Goal: Task Accomplishment & Management: Use online tool/utility

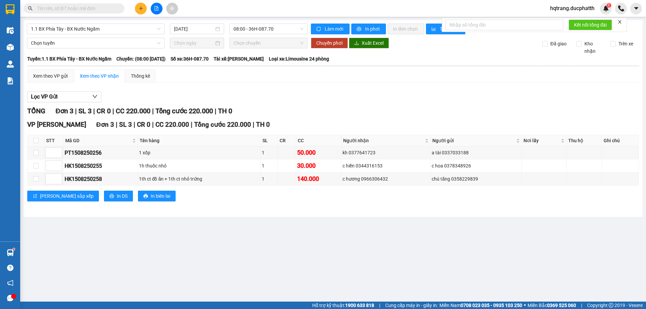
click at [154, 5] on button at bounding box center [157, 9] width 12 height 12
click at [93, 24] on span "1.1 BX Phía Tây - BX Nước Ngầm" at bounding box center [96, 29] width 130 height 10
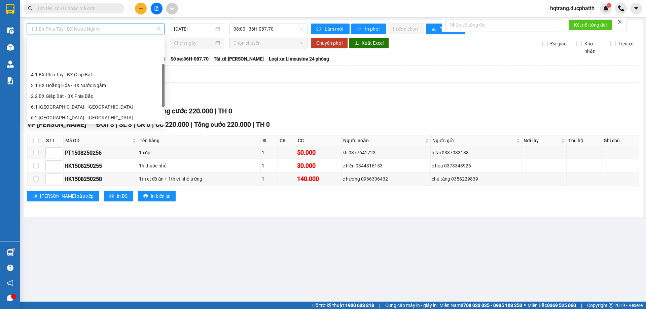
click at [210, 20] on main "1.1 BX Phía Tây - BX Nước Ngầm [DATE] 08:00 - 36H-087.70 Làm mới In phơi In đơn…" at bounding box center [323, 151] width 646 height 302
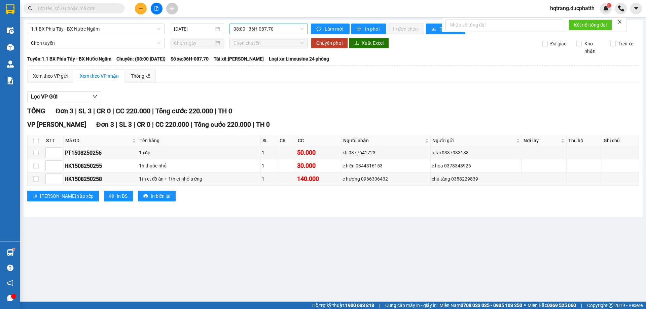
click at [241, 24] on span "08:00 - 36H-087.70" at bounding box center [269, 29] width 70 height 10
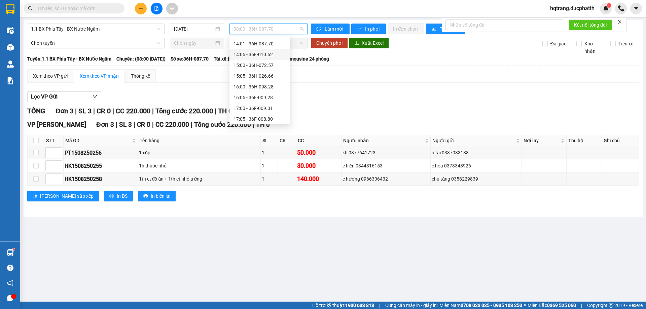
scroll to position [202, 0]
click at [70, 28] on span "1.1 BX Phía Tây - BX Nước Ngầm" at bounding box center [96, 29] width 130 height 10
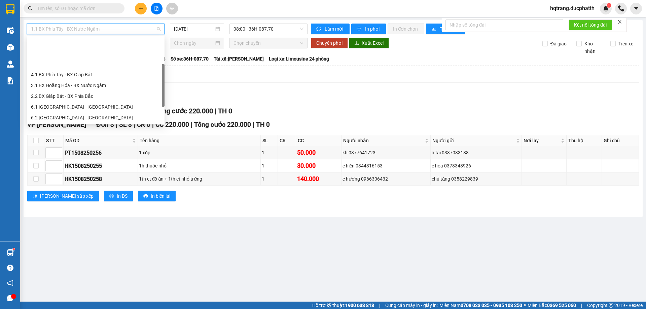
click at [66, 125] on div "1.1 BX Phía Tây - BX Nước Ngầm" at bounding box center [96, 128] width 130 height 7
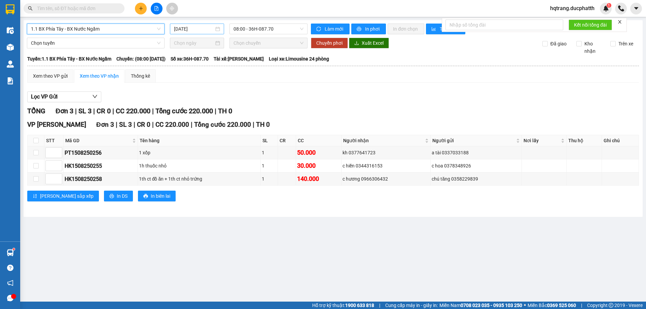
click at [198, 30] on input "[DATE]" at bounding box center [194, 28] width 40 height 7
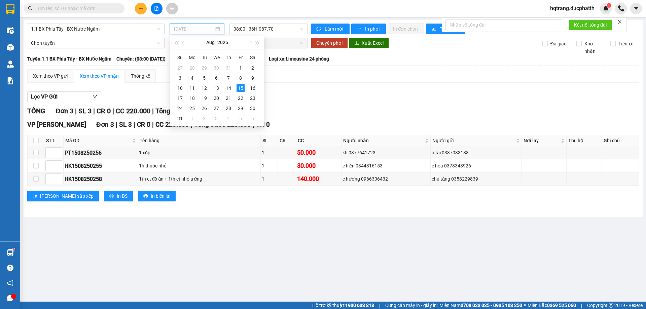
type input "[DATE]"
click at [242, 88] on div "15" at bounding box center [241, 88] width 8 height 8
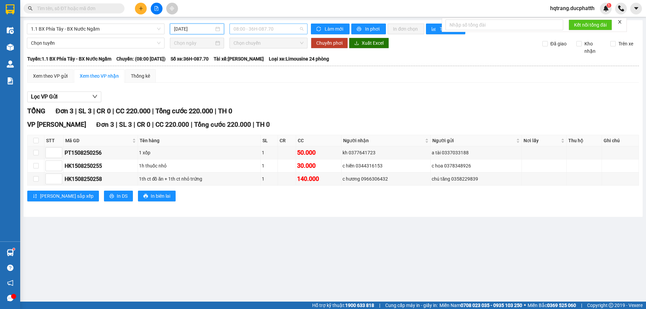
click at [261, 25] on span "08:00 - 36H-087.70" at bounding box center [269, 29] width 70 height 10
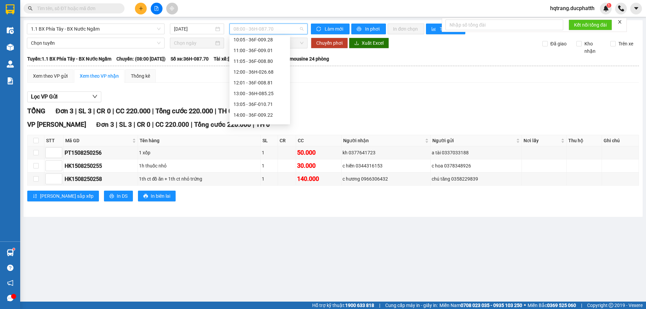
scroll to position [221, 0]
click at [262, 56] on div "14:01 - 36H-087.70" at bounding box center [260, 58] width 52 height 7
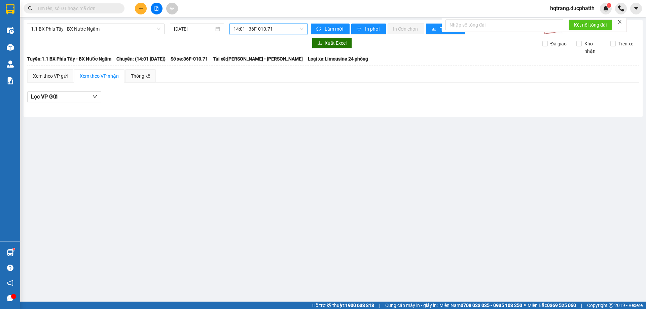
click at [244, 26] on span "14:01 - 36F-010.71" at bounding box center [269, 29] width 70 height 10
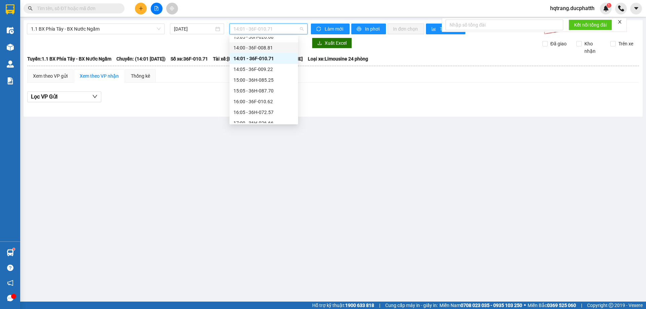
click at [256, 49] on div "14:00 - 36F-008.81" at bounding box center [264, 47] width 61 height 7
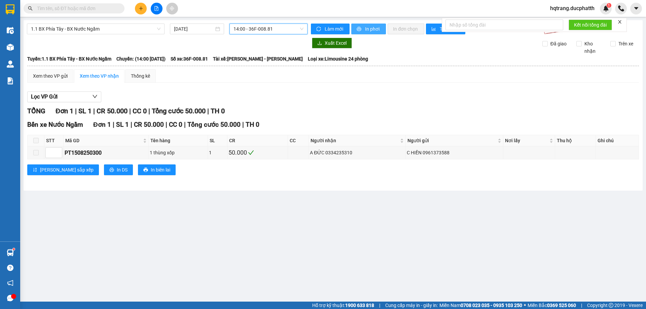
click at [372, 31] on span "In phơi" at bounding box center [372, 28] width 15 height 7
